Goal: Information Seeking & Learning: Learn about a topic

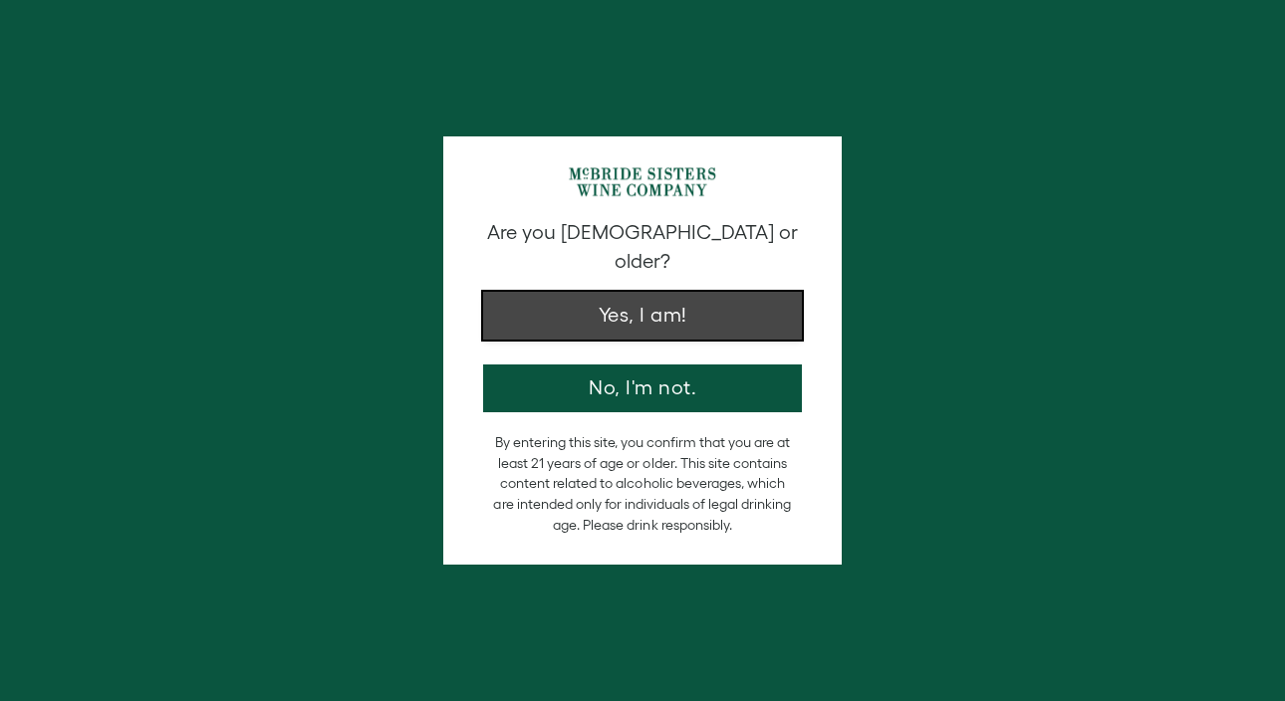
click at [637, 293] on button "Yes, I am!" at bounding box center [642, 316] width 319 height 48
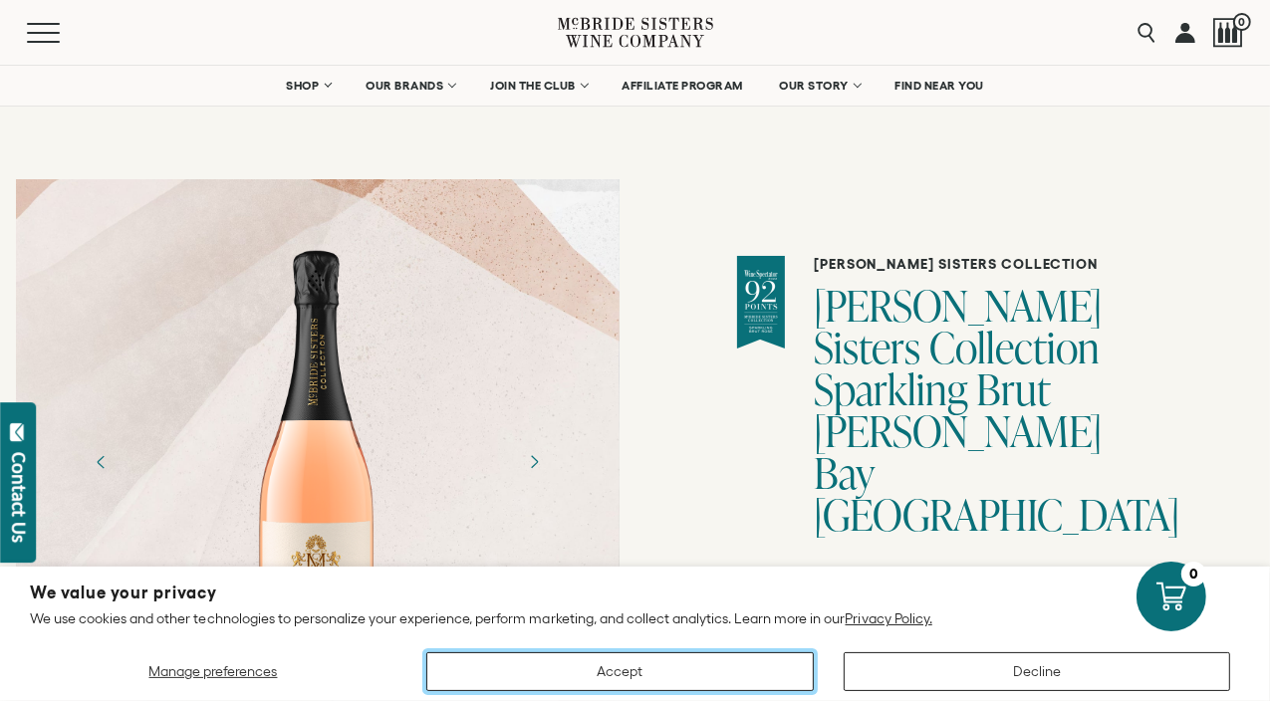
click at [814, 660] on button "Accept" at bounding box center [619, 671] width 387 height 39
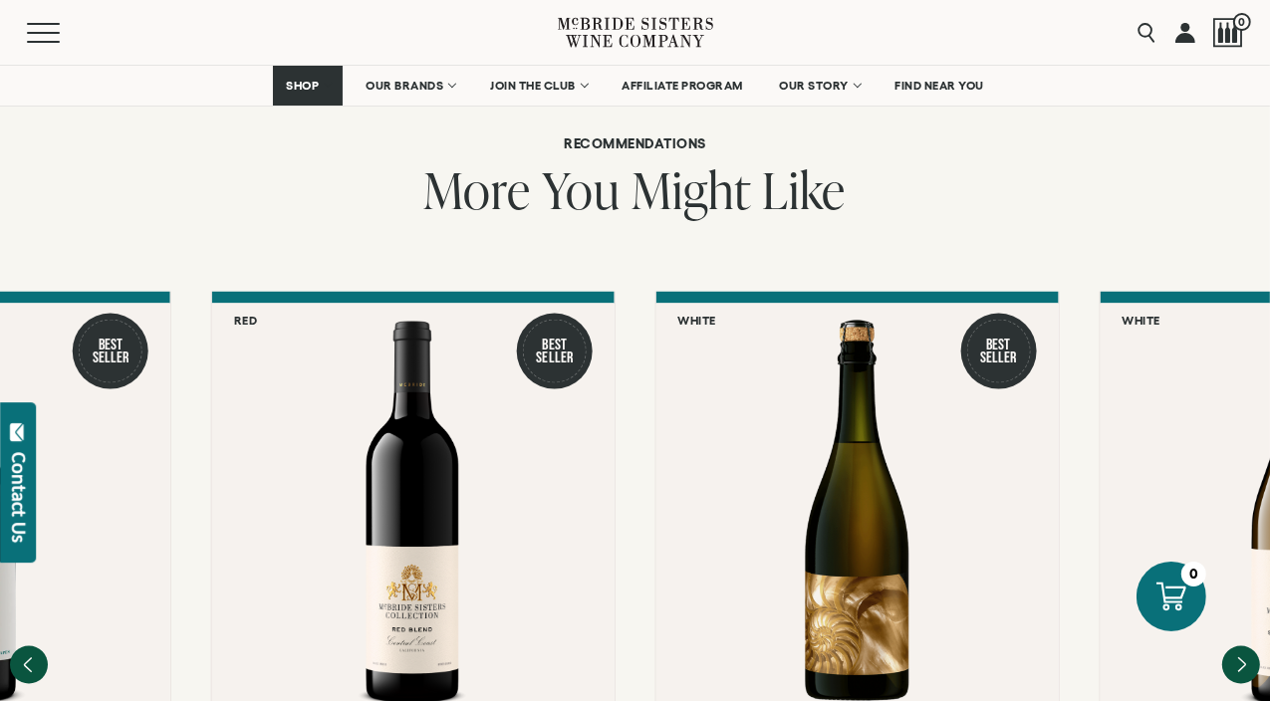
scroll to position [2689, 0]
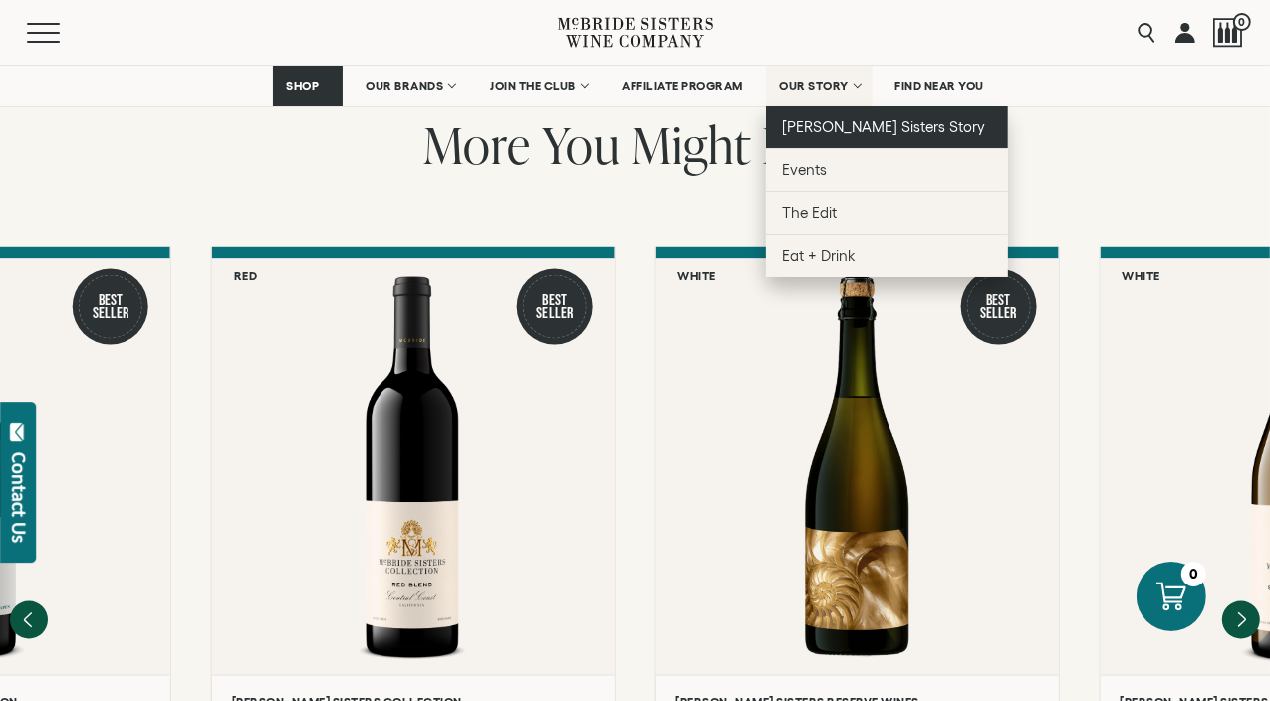
click at [833, 121] on span "[PERSON_NAME] Sisters Story" at bounding box center [884, 127] width 204 height 17
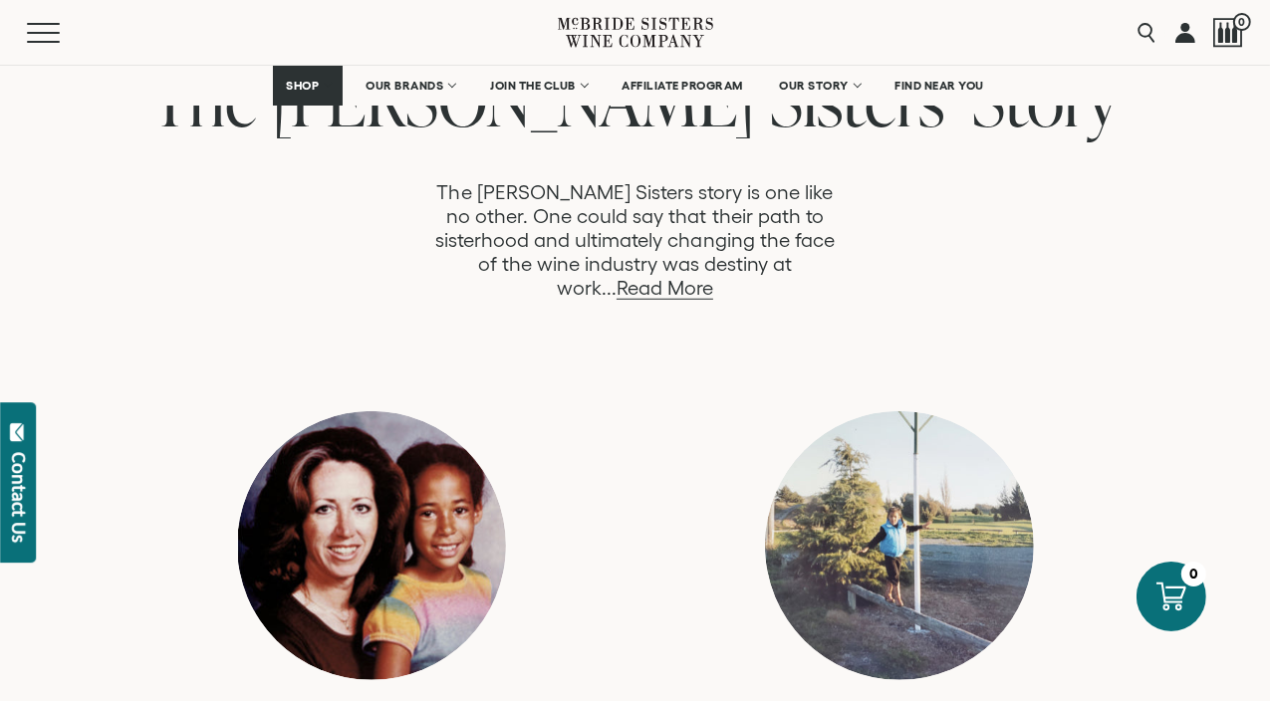
scroll to position [1095, 0]
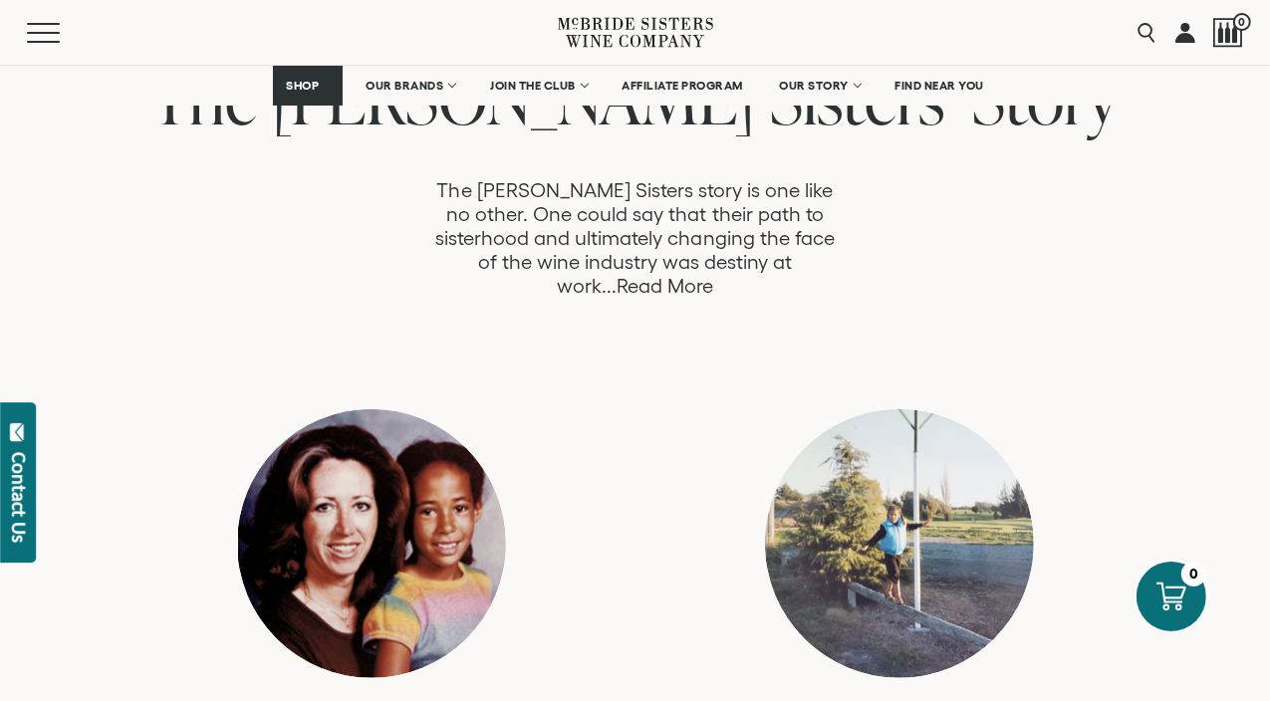
click at [713, 275] on link "Read More" at bounding box center [664, 286] width 97 height 23
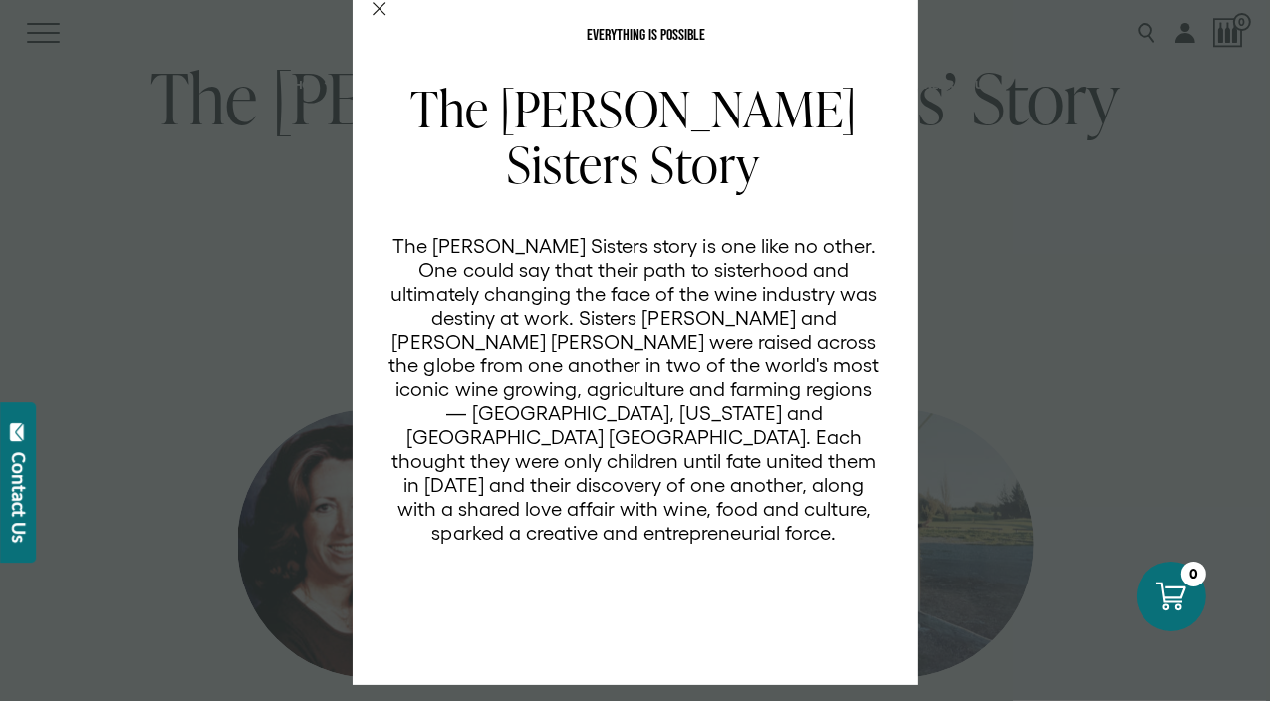
scroll to position [0, 0]
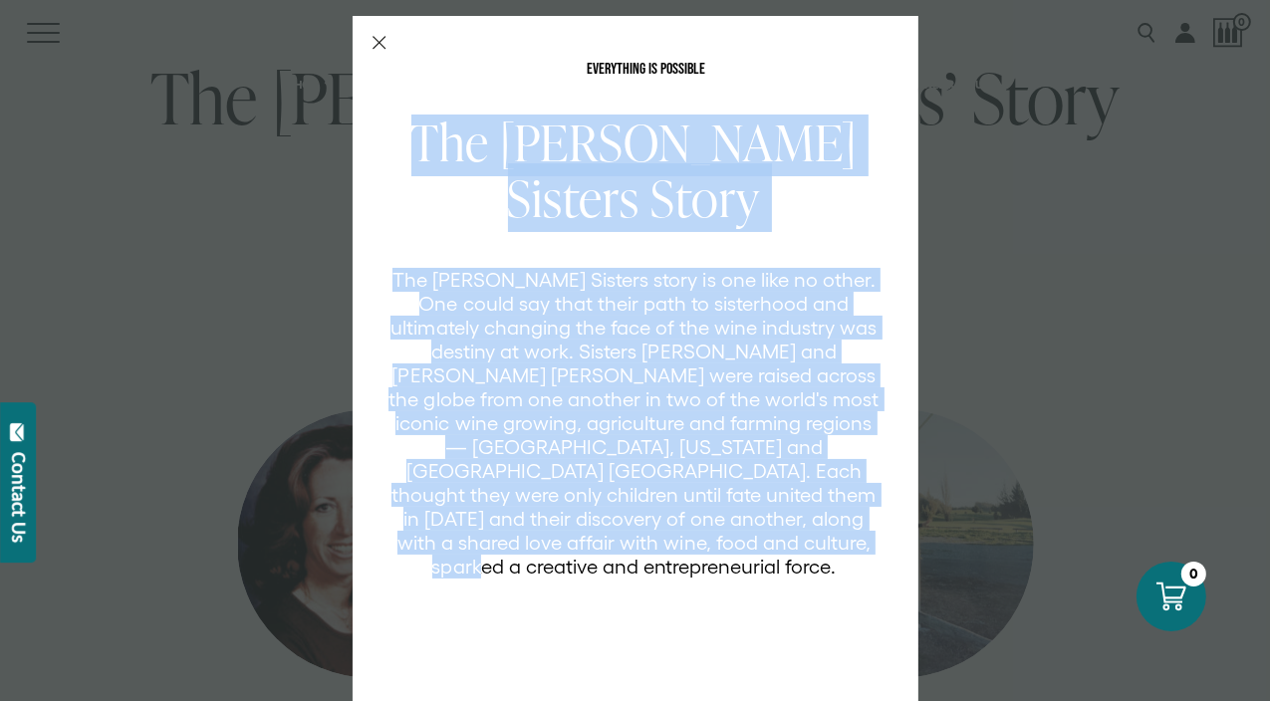
drag, startPoint x: 846, startPoint y: 554, endPoint x: 347, endPoint y: 100, distance: 674.7
click at [353, 100] on div "EVERYTHING IS POSSIBLE The McBride Sisters Story The McBride Sisters story is o…" at bounding box center [636, 367] width 566 height 703
drag, startPoint x: 860, startPoint y: 564, endPoint x: 422, endPoint y: 141, distance: 608.5
click at [422, 141] on div "The McBride Sisters Story The McBride Sisters story is one like no other. One c…" at bounding box center [646, 404] width 517 height 578
click at [372, 44] on icon "Close Modal" at bounding box center [379, 43] width 14 height 14
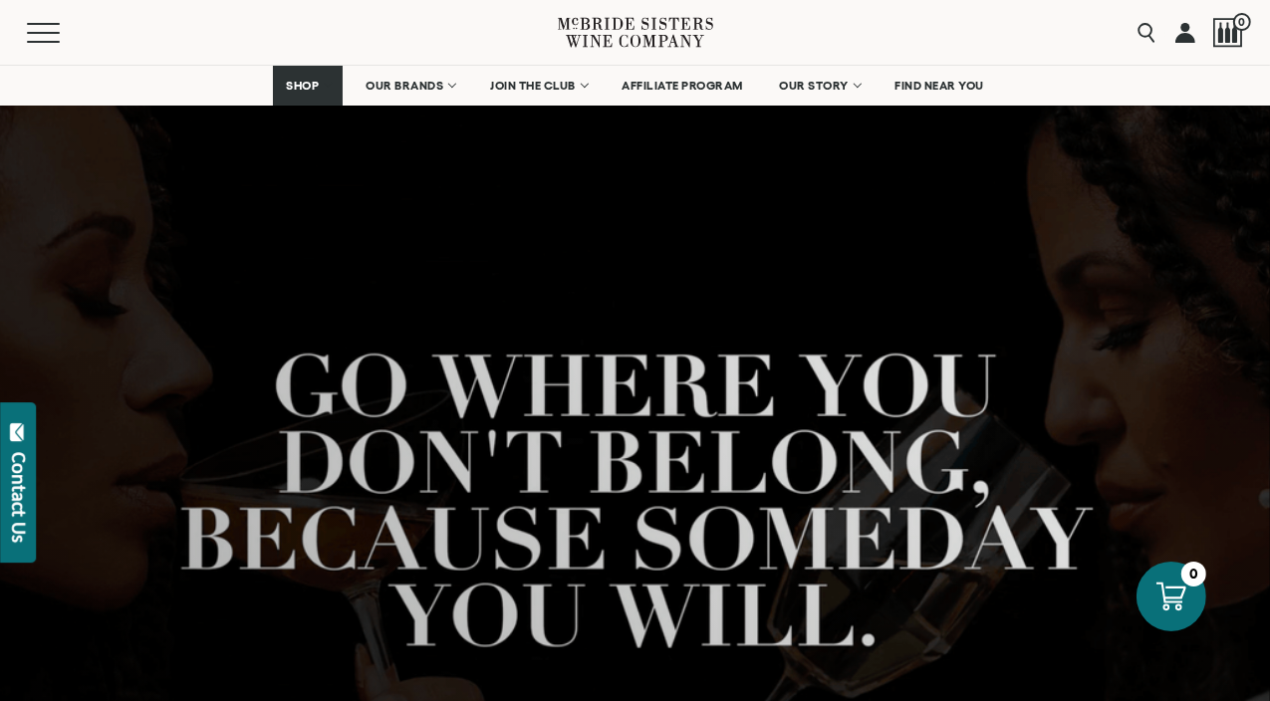
scroll to position [1095, 0]
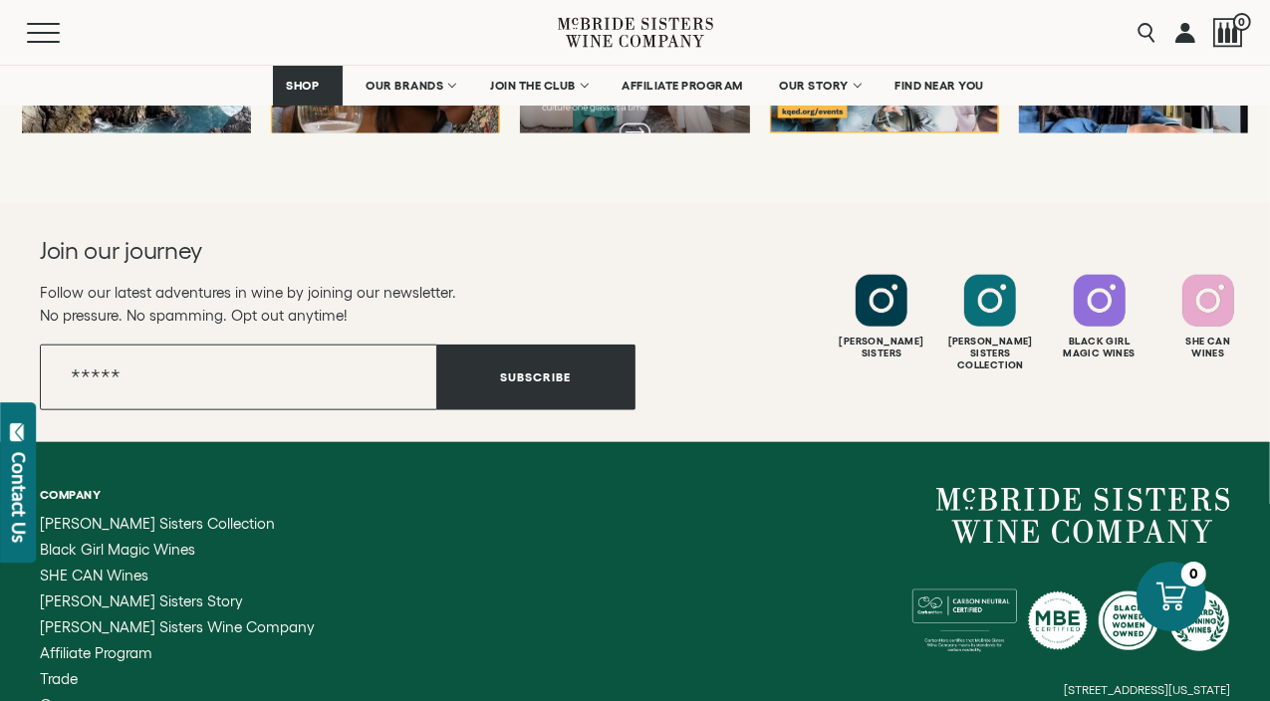
scroll to position [8222, 0]
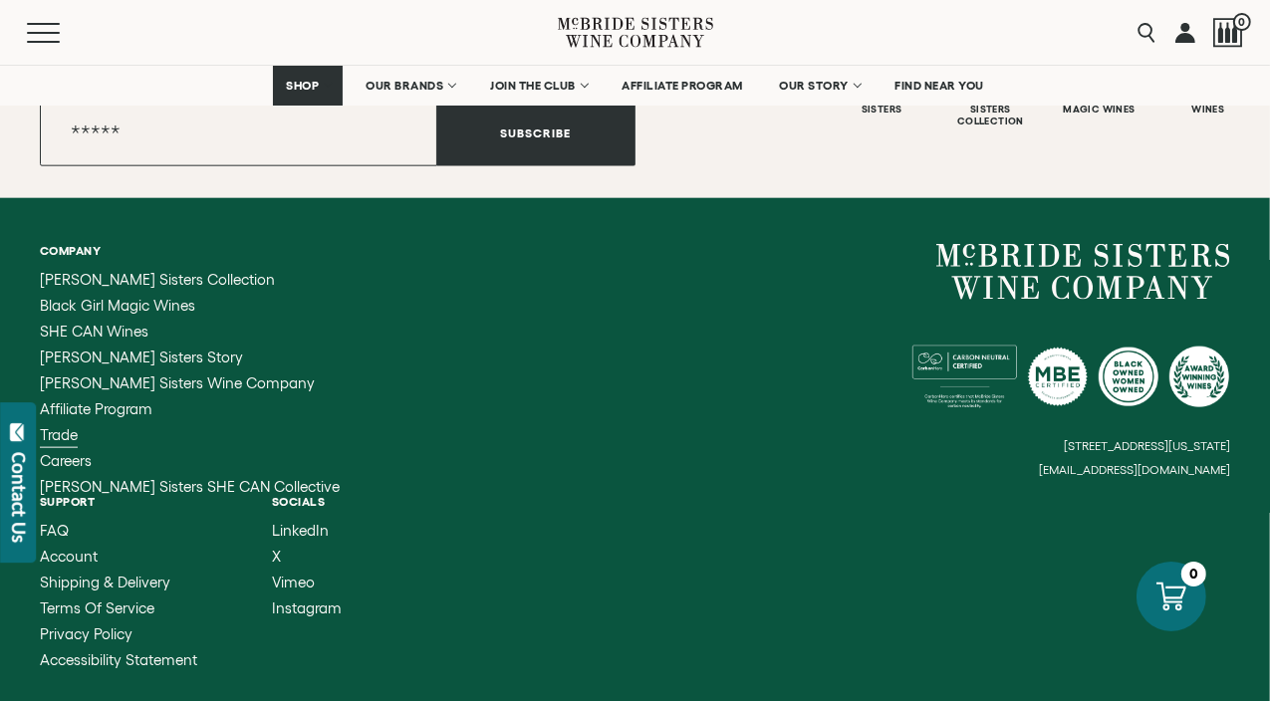
click at [60, 426] on span "Trade" at bounding box center [59, 434] width 38 height 17
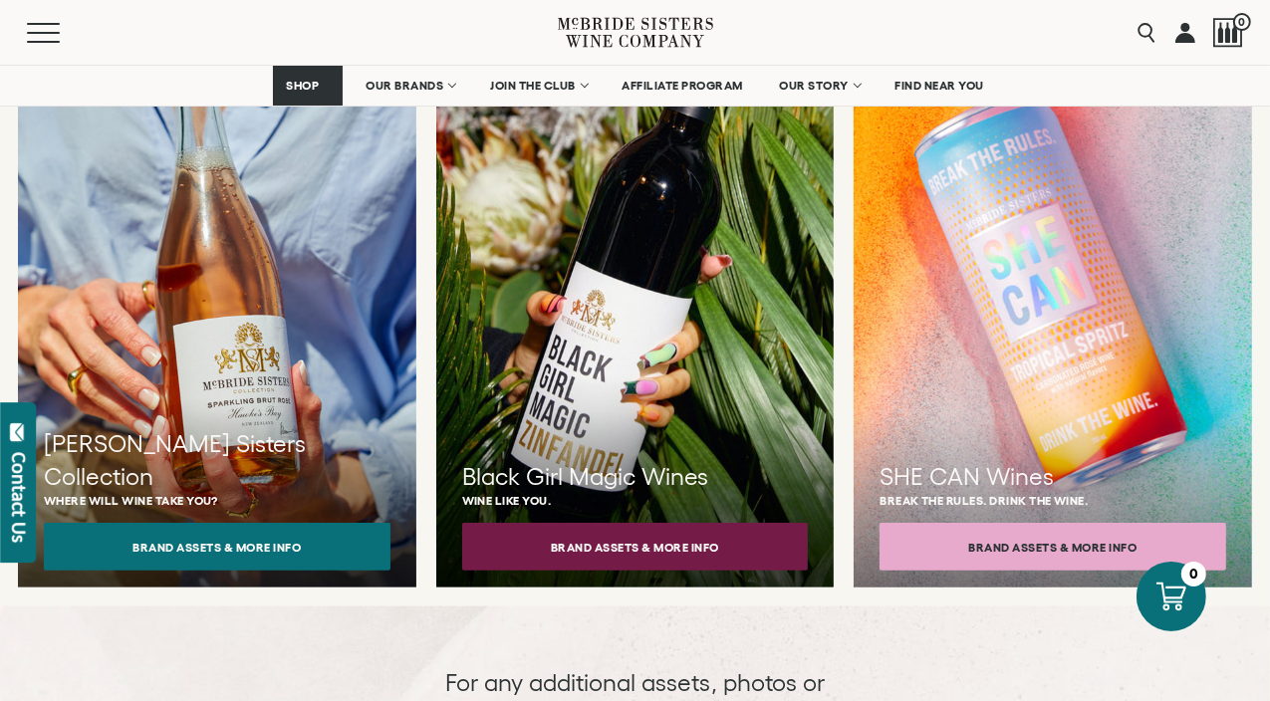
scroll to position [1793, 0]
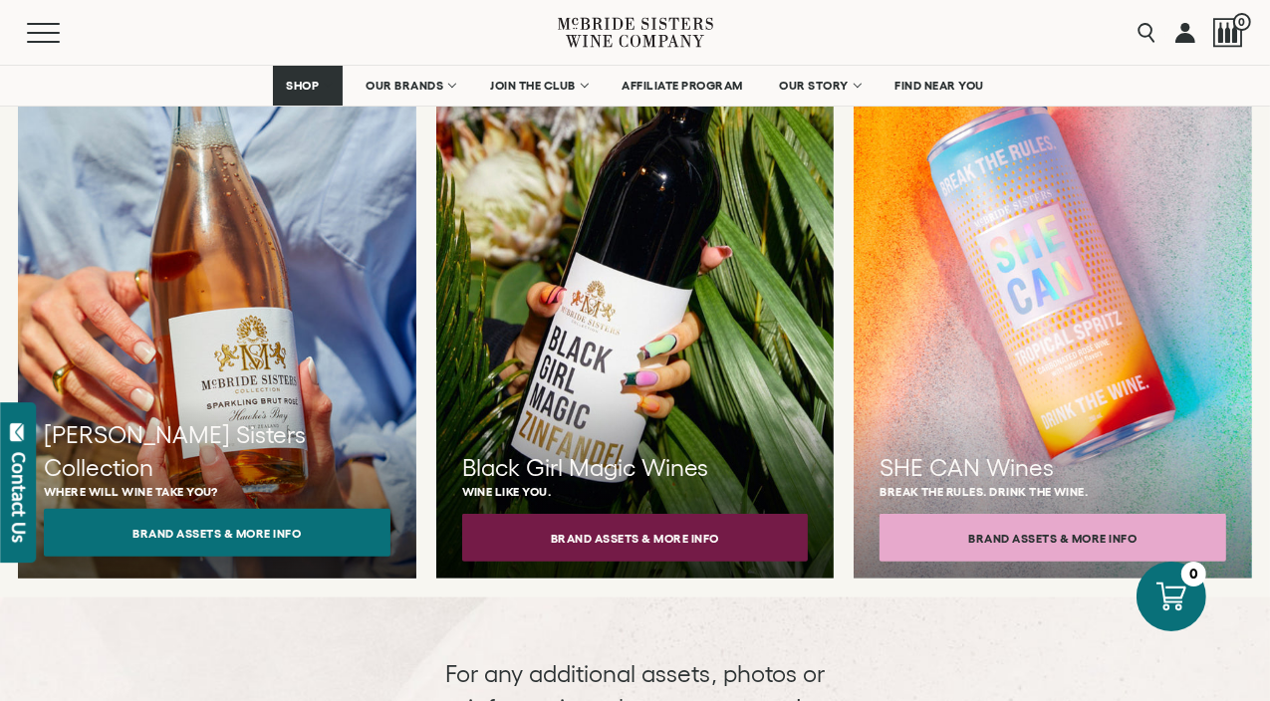
click at [217, 509] on button "Brand Assets & More Info" at bounding box center [217, 533] width 347 height 48
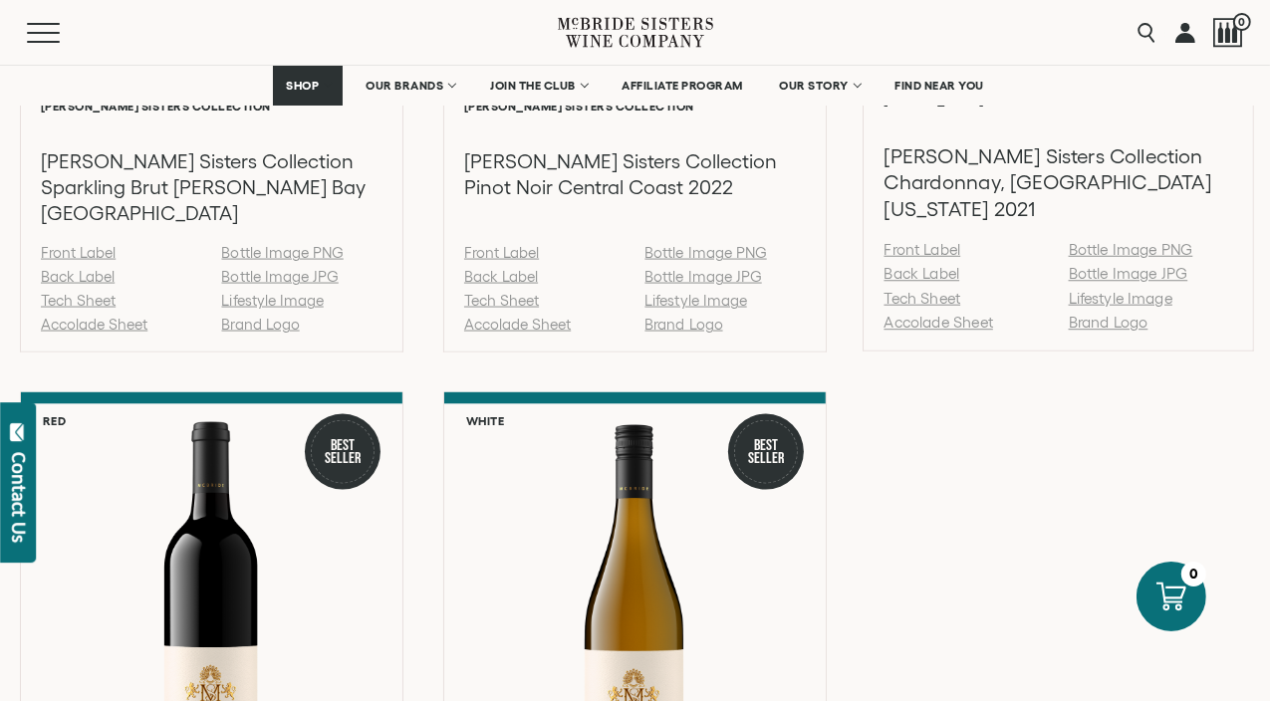
scroll to position [2490, 0]
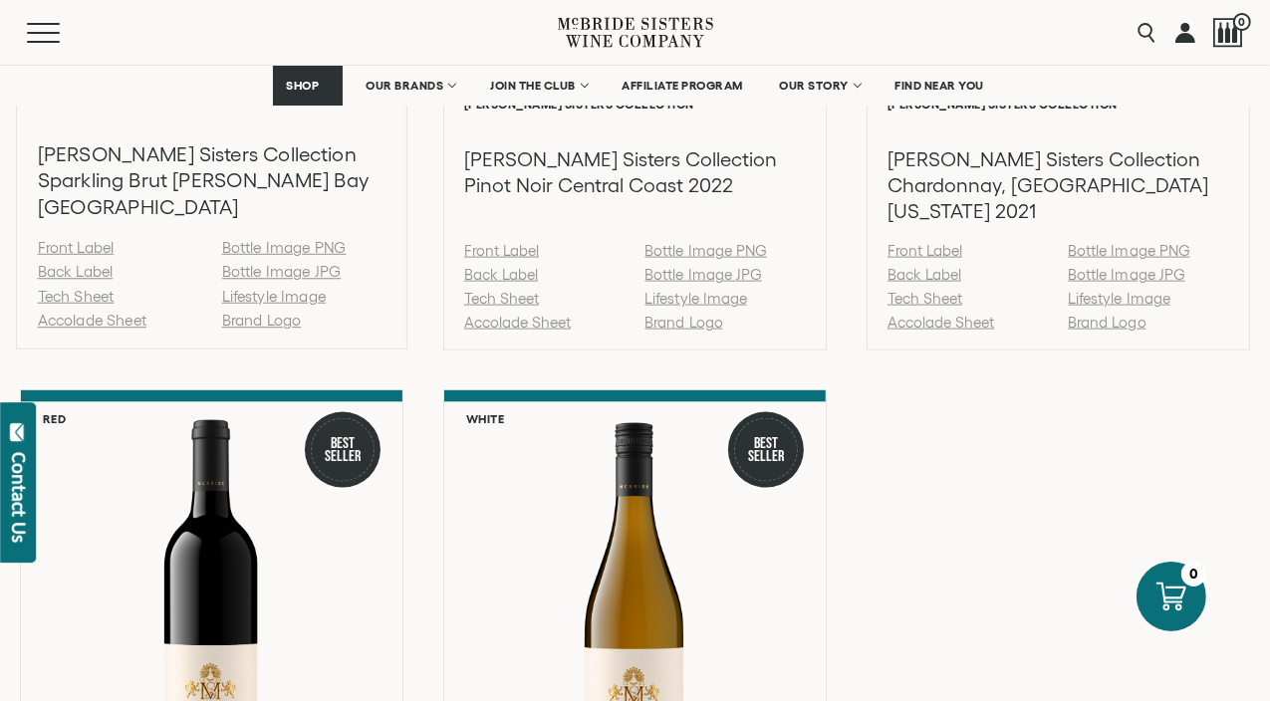
click at [73, 294] on link "Tech Sheet" at bounding box center [76, 296] width 77 height 17
